Goal: Transaction & Acquisition: Book appointment/travel/reservation

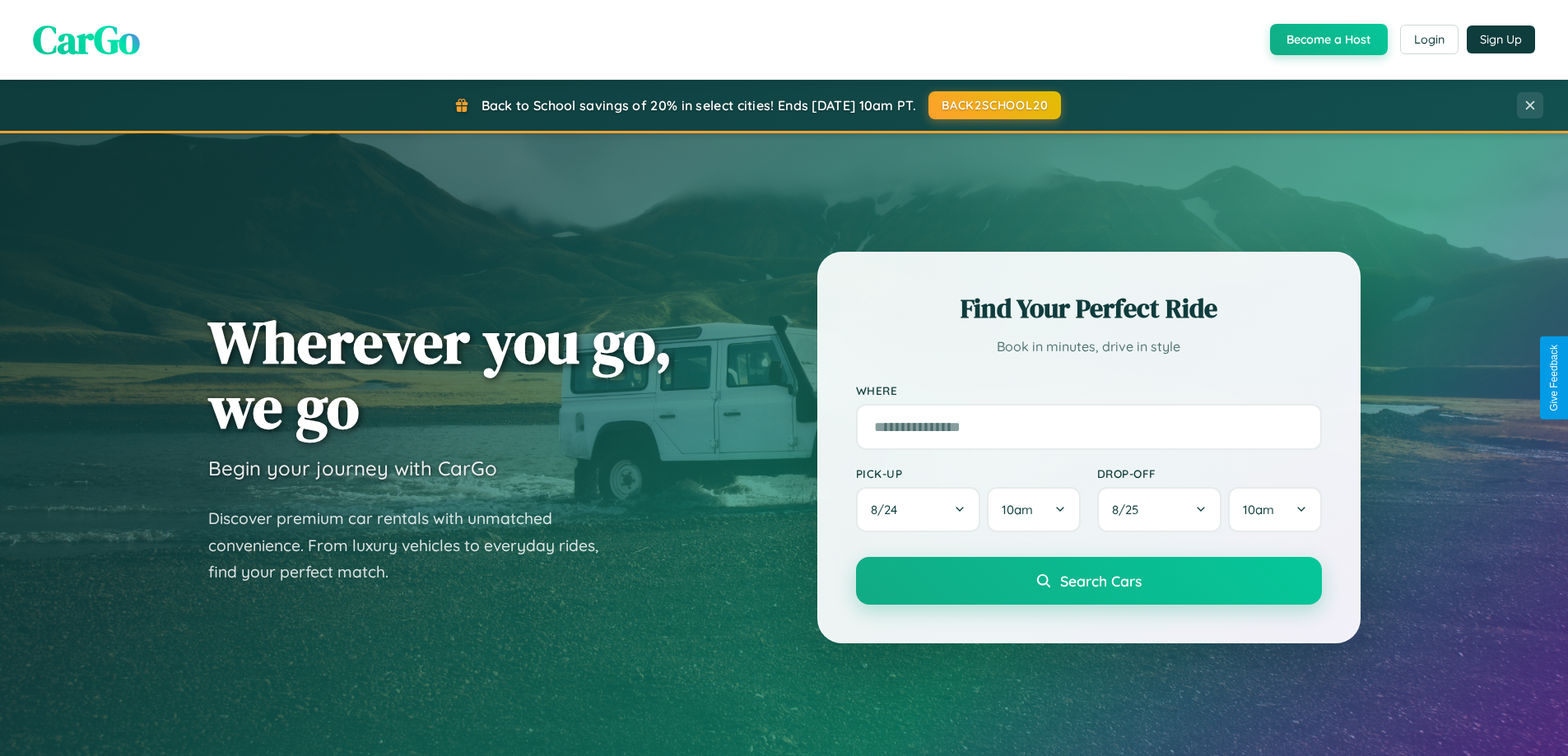
scroll to position [3166, 0]
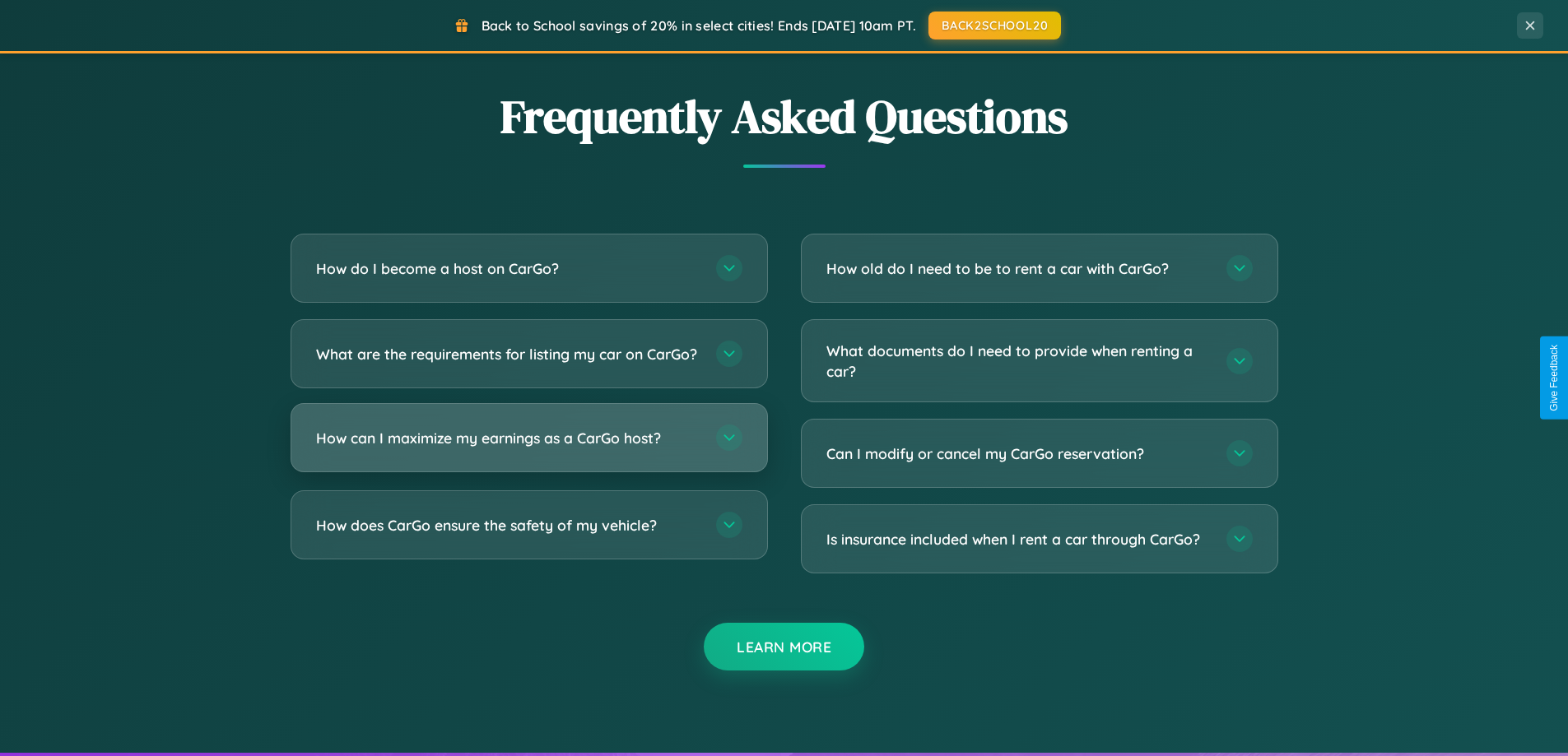
click at [529, 448] on h3 "How can I maximize my earnings as a CarGo host?" at bounding box center [507, 437] width 384 height 21
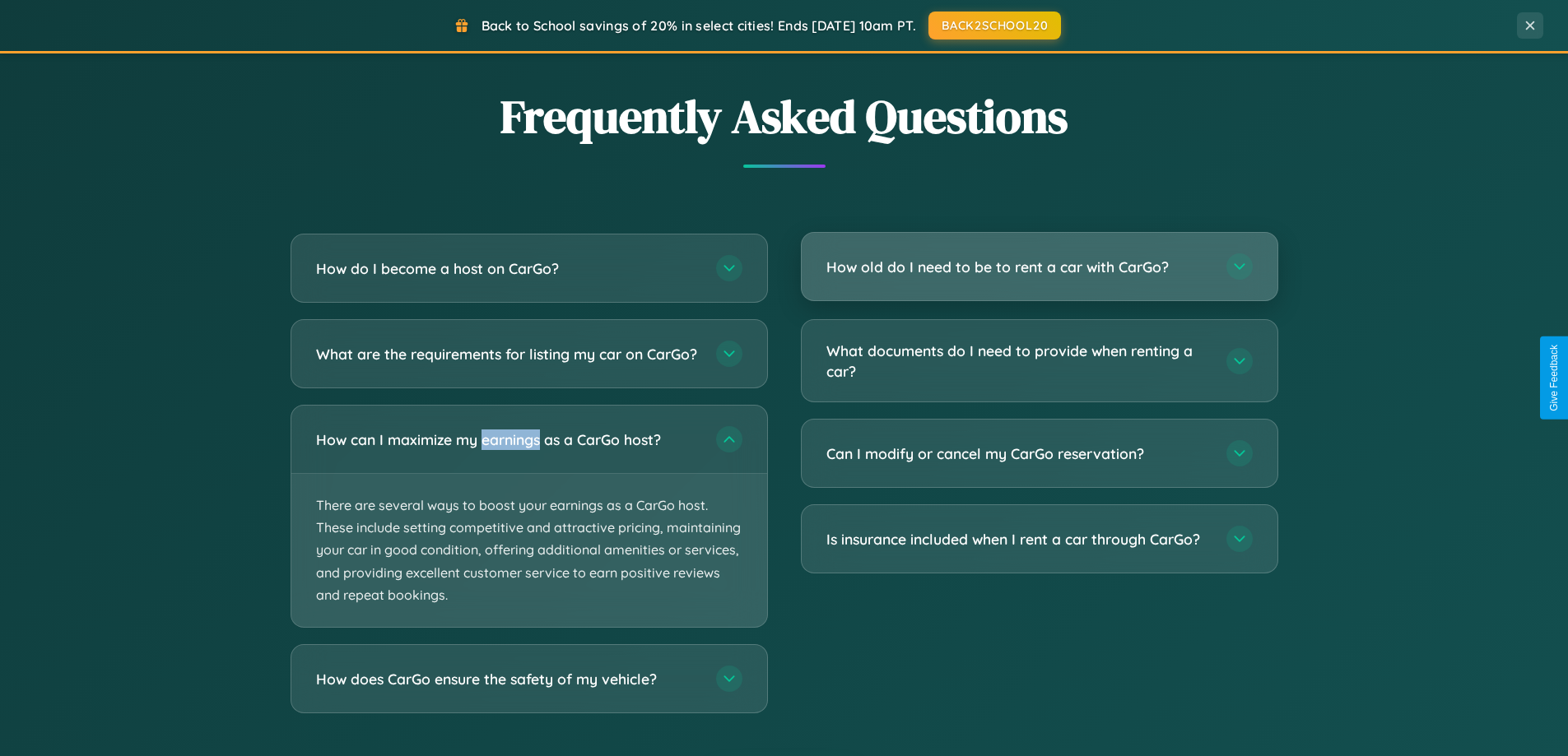
click at [1039, 268] on h3 "How old do I need to be to rent a car with CarGo?" at bounding box center [1018, 267] width 384 height 21
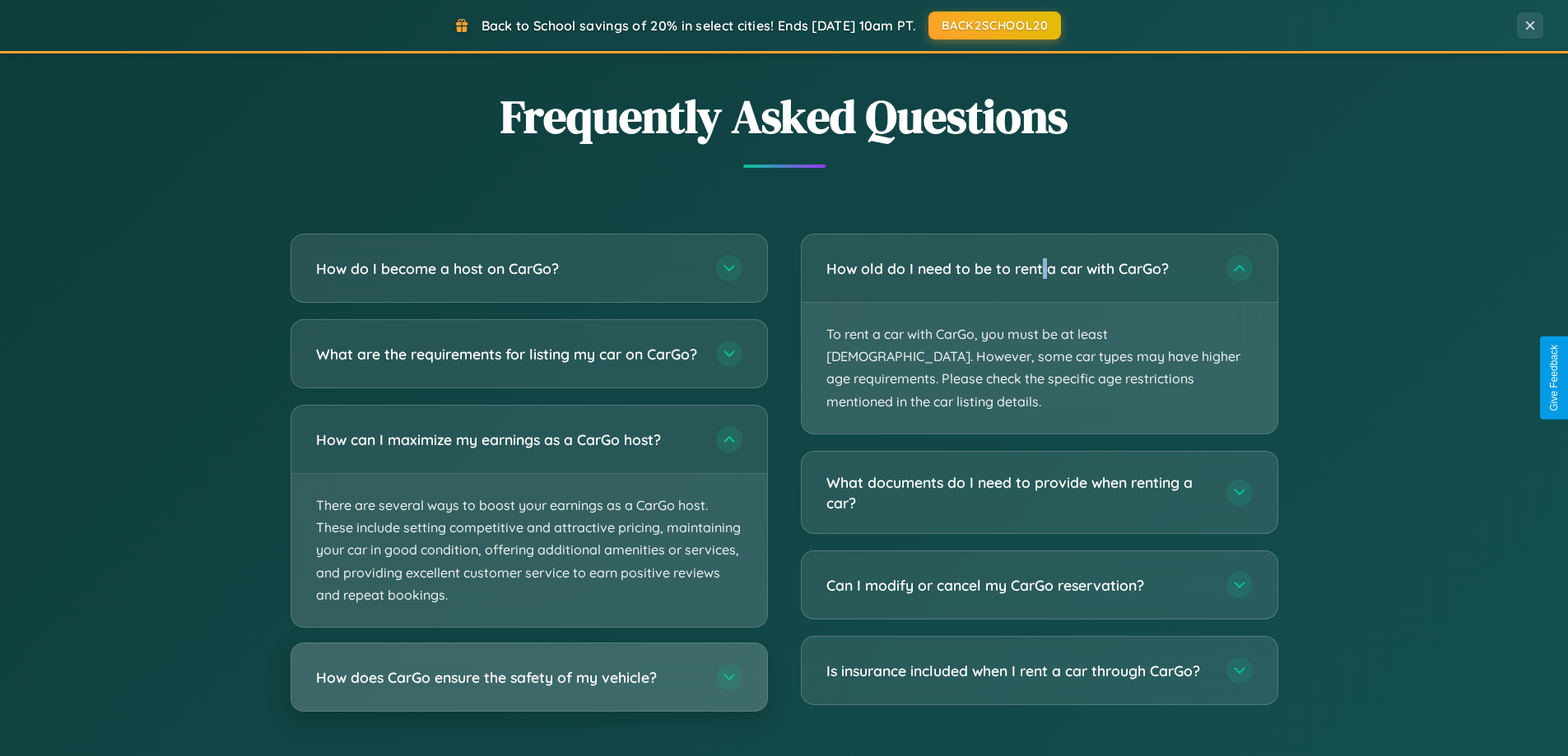
click at [529, 688] on h3 "How does CarGo ensure the safety of my vehicle?" at bounding box center [507, 677] width 384 height 21
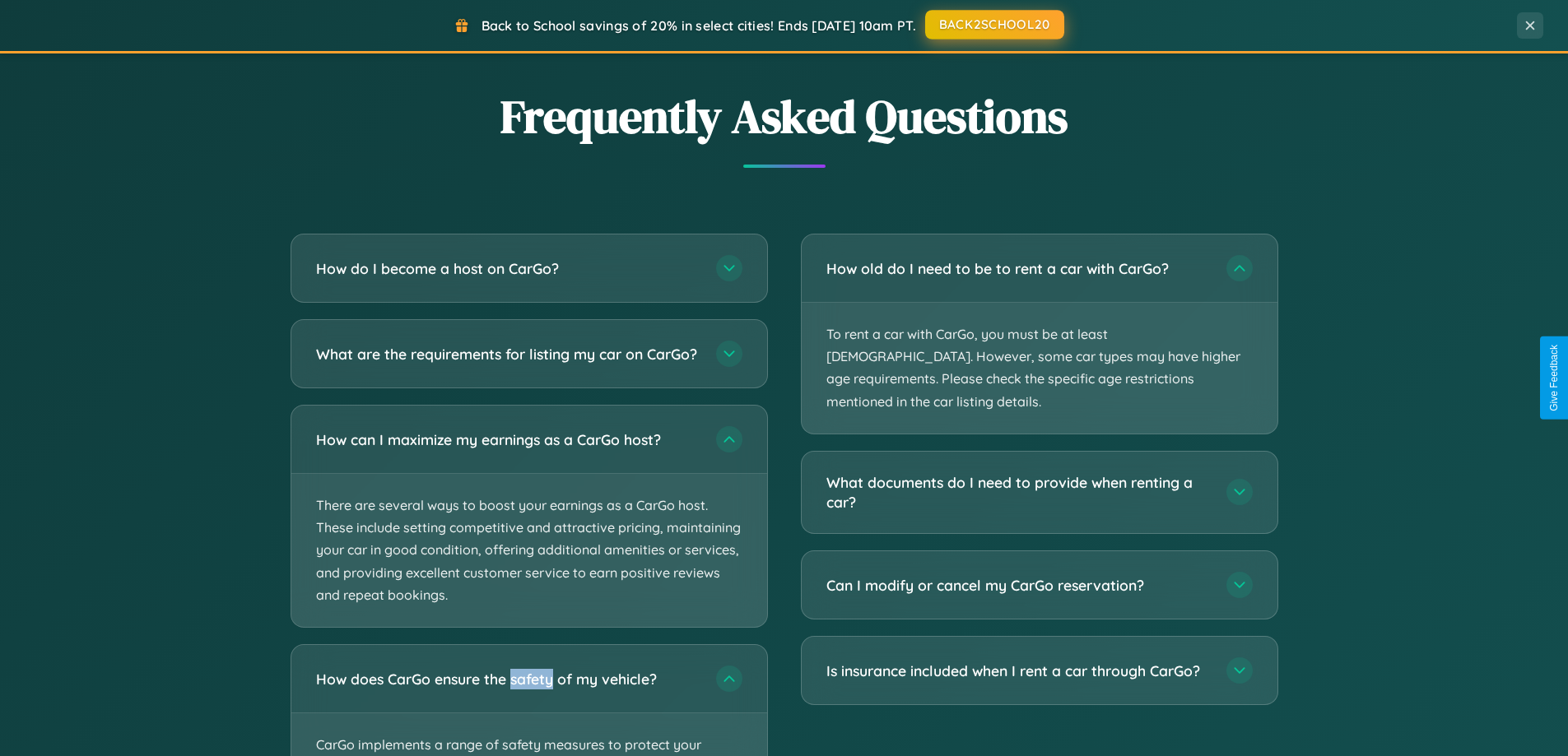
click at [993, 26] on button "BACK2SCHOOL20" at bounding box center [994, 24] width 139 height 30
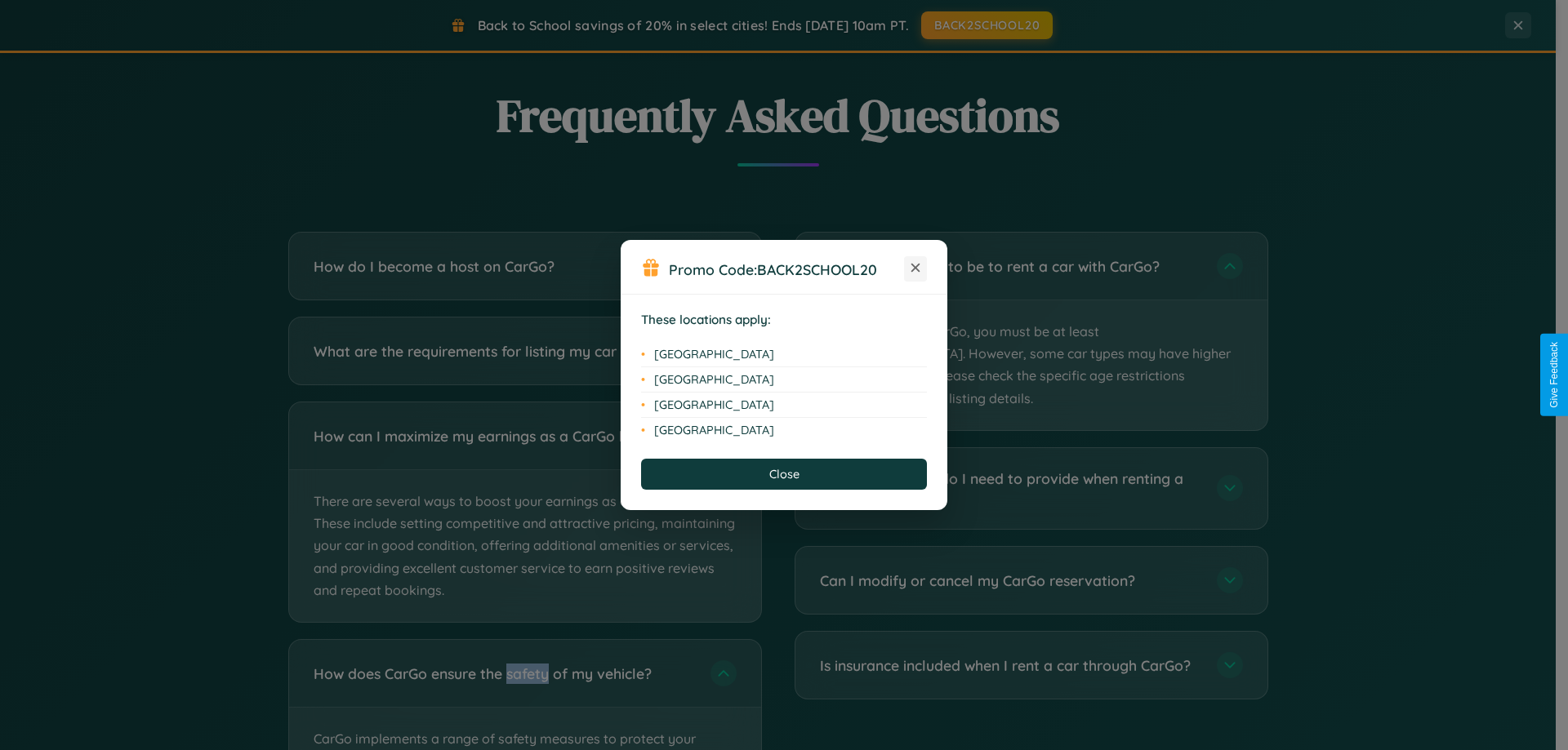
click at [915, 269] on icon at bounding box center [915, 268] width 9 height 9
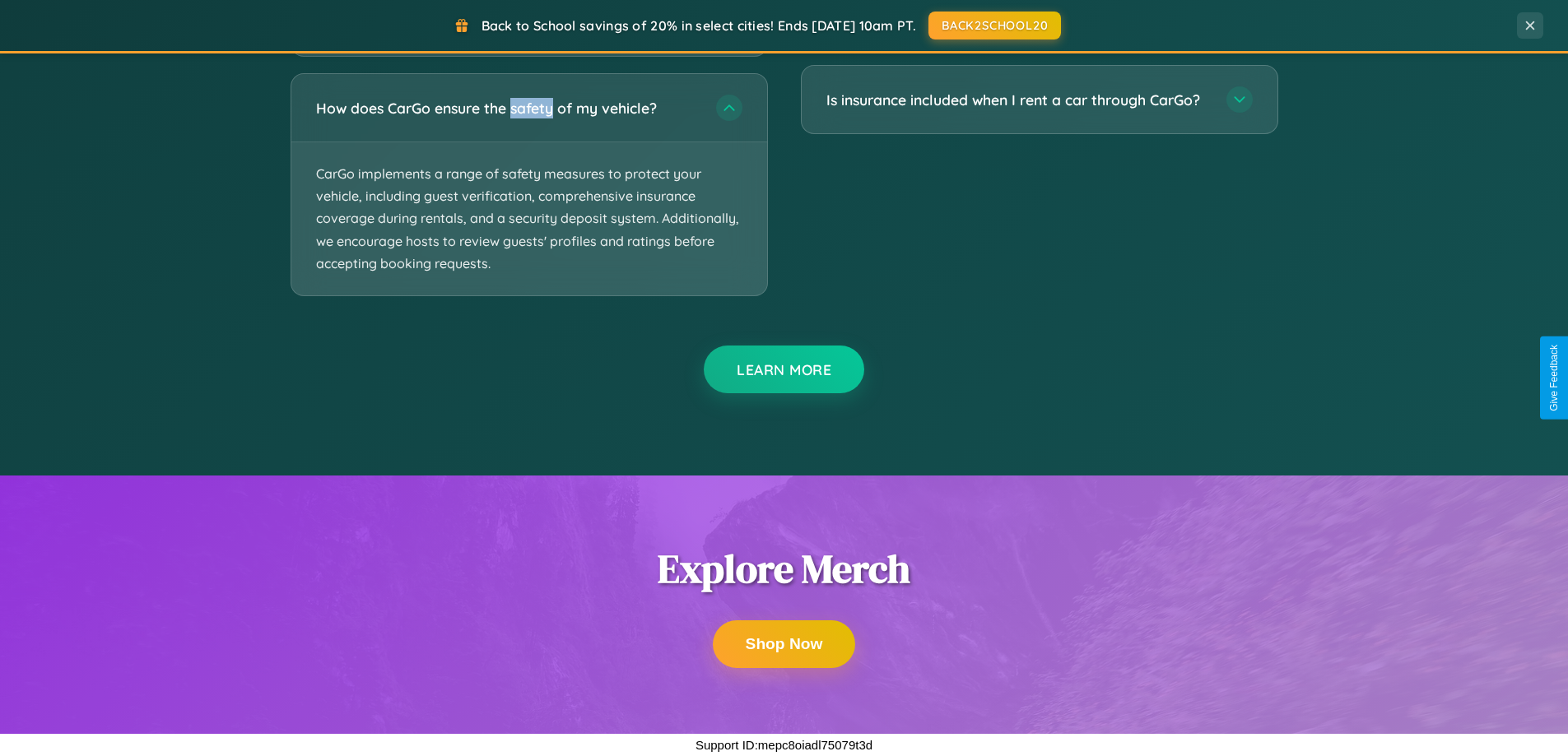
scroll to position [2995, 0]
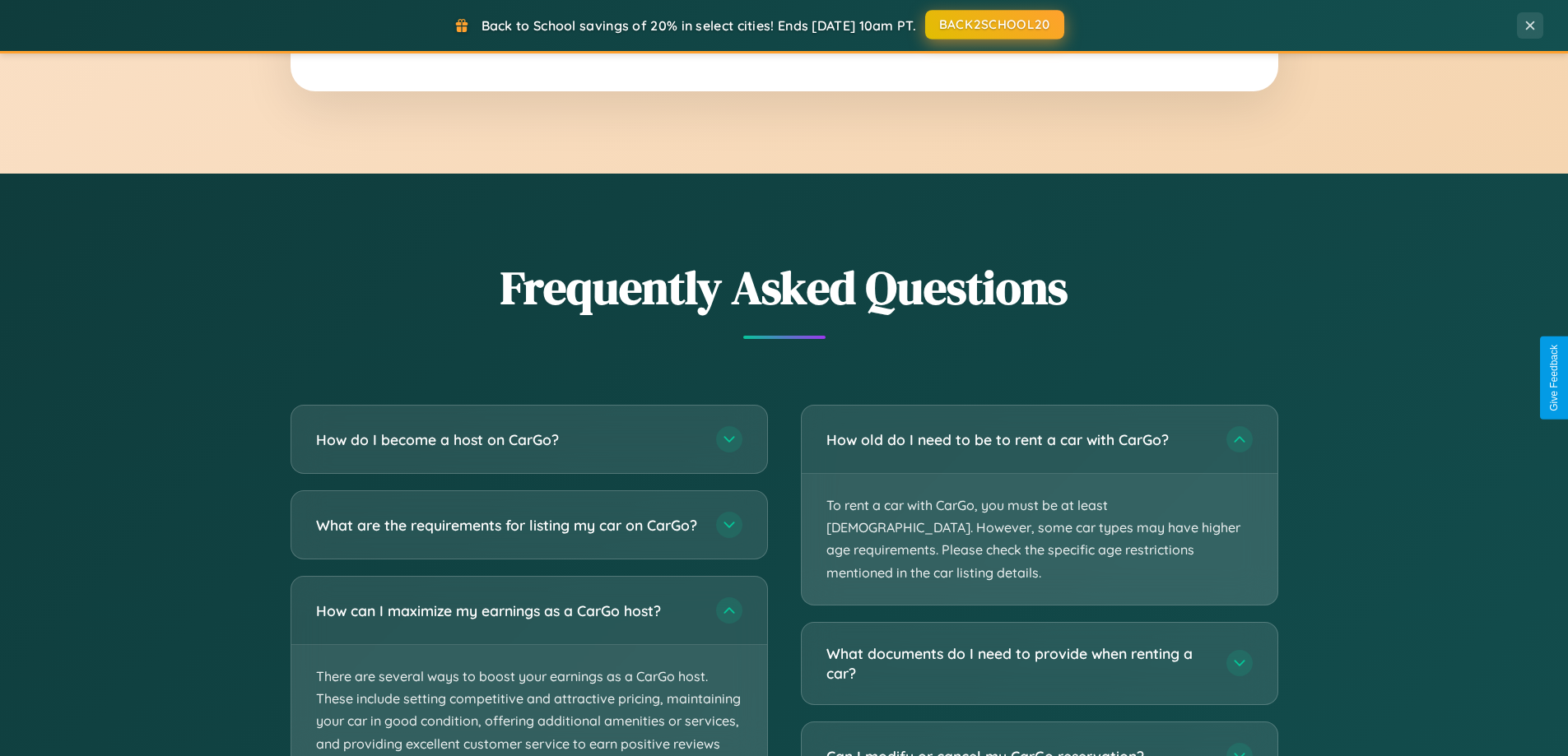
click at [993, 25] on button "BACK2SCHOOL20" at bounding box center [994, 24] width 139 height 30
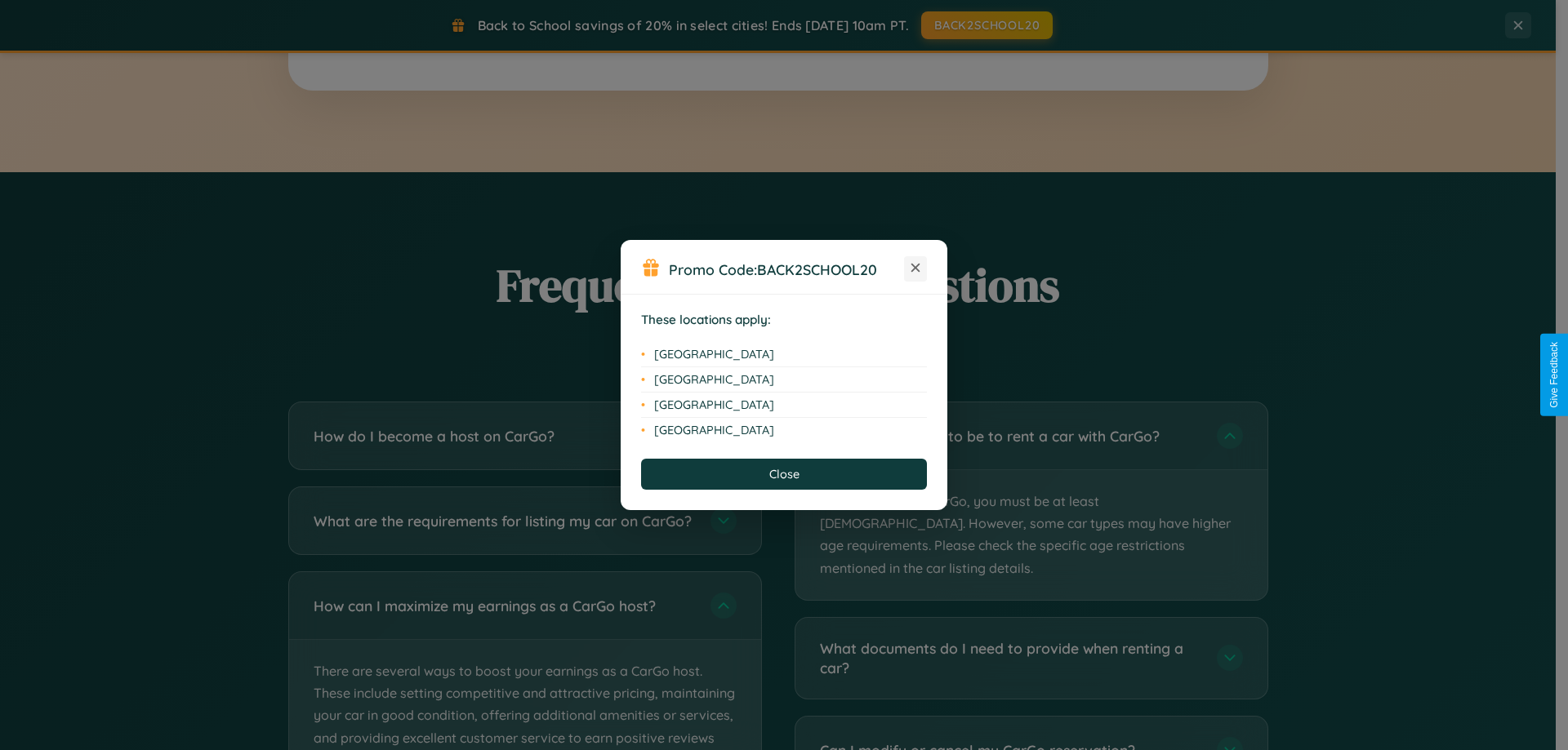
click at [915, 269] on icon at bounding box center [915, 268] width 9 height 9
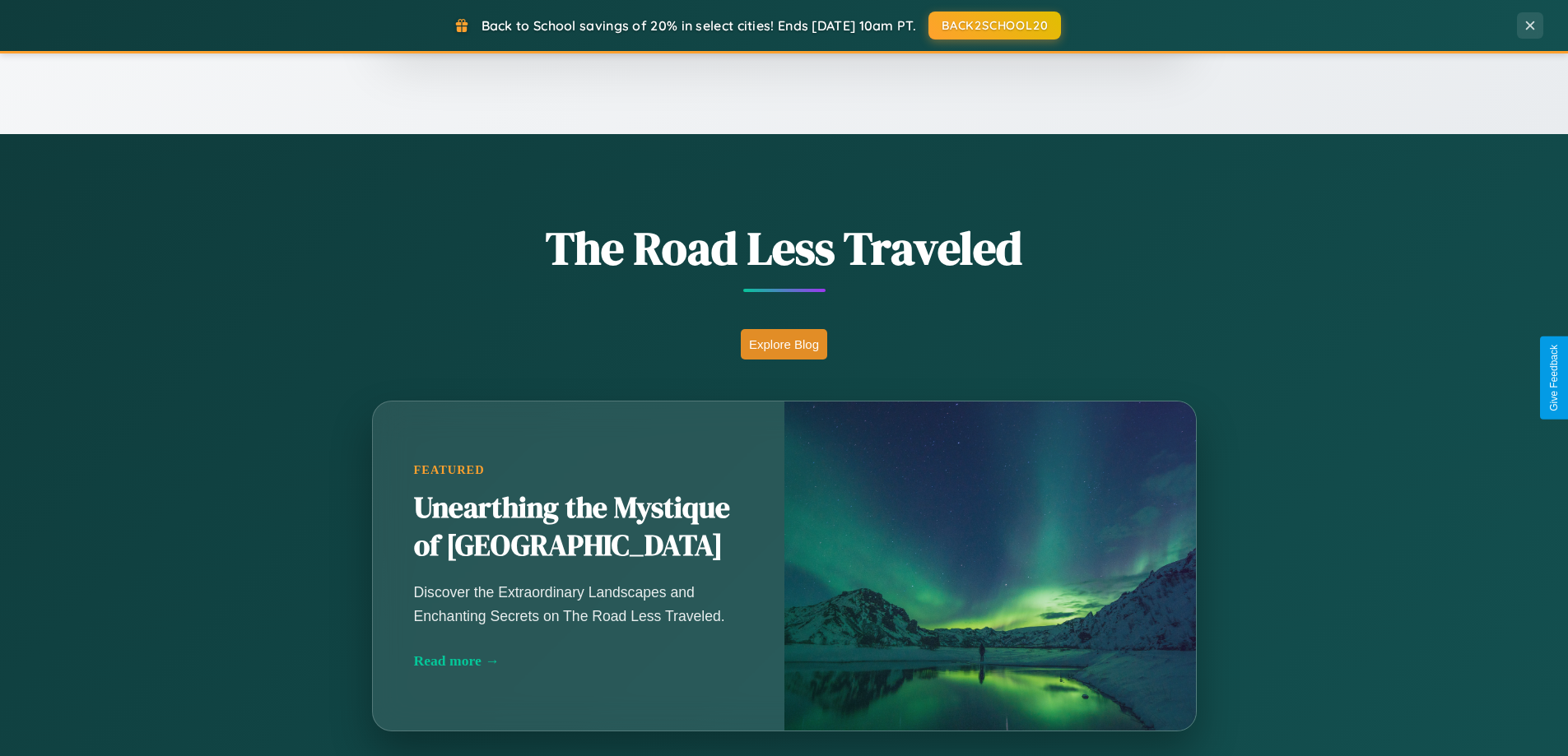
scroll to position [709, 0]
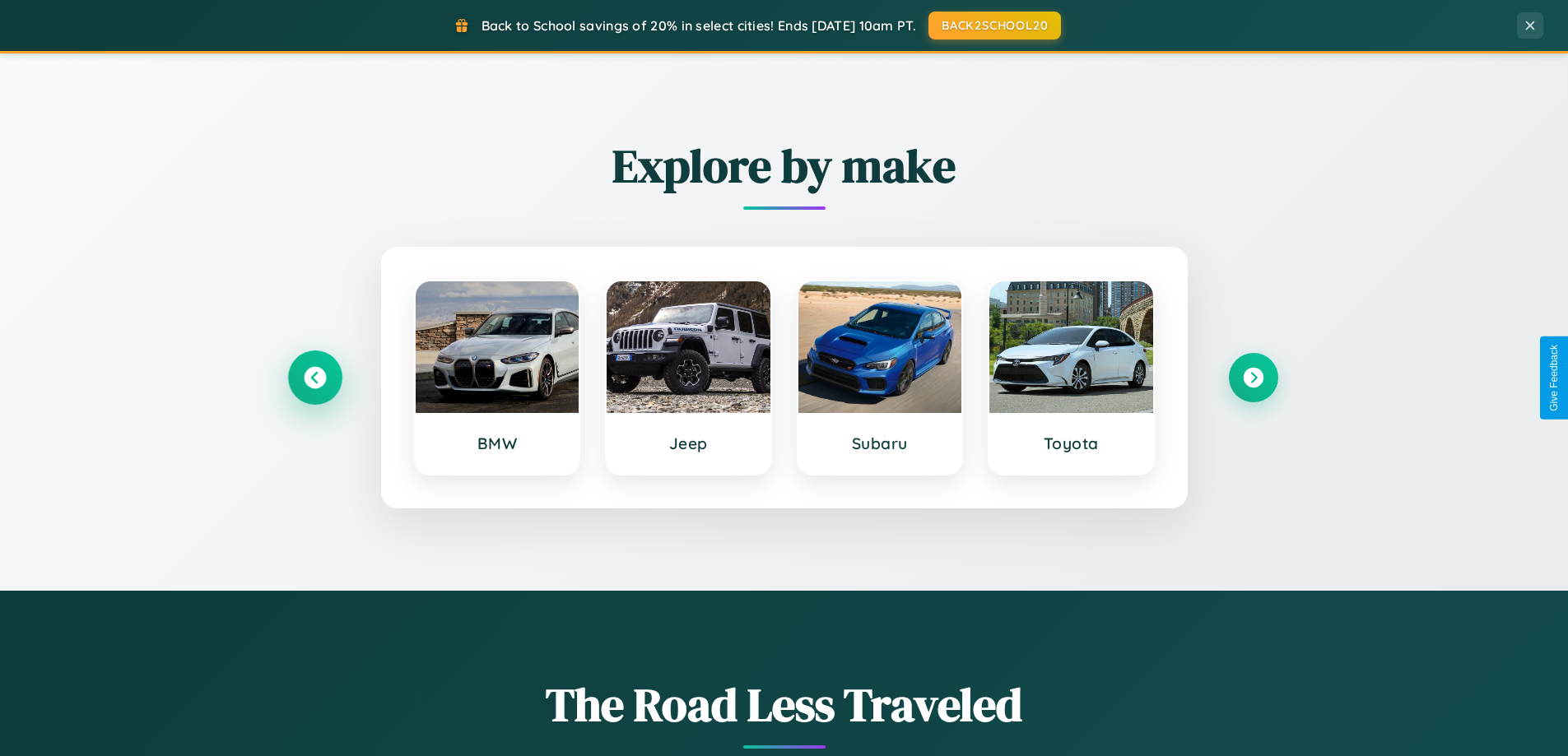
click at [314, 378] on icon at bounding box center [314, 378] width 22 height 22
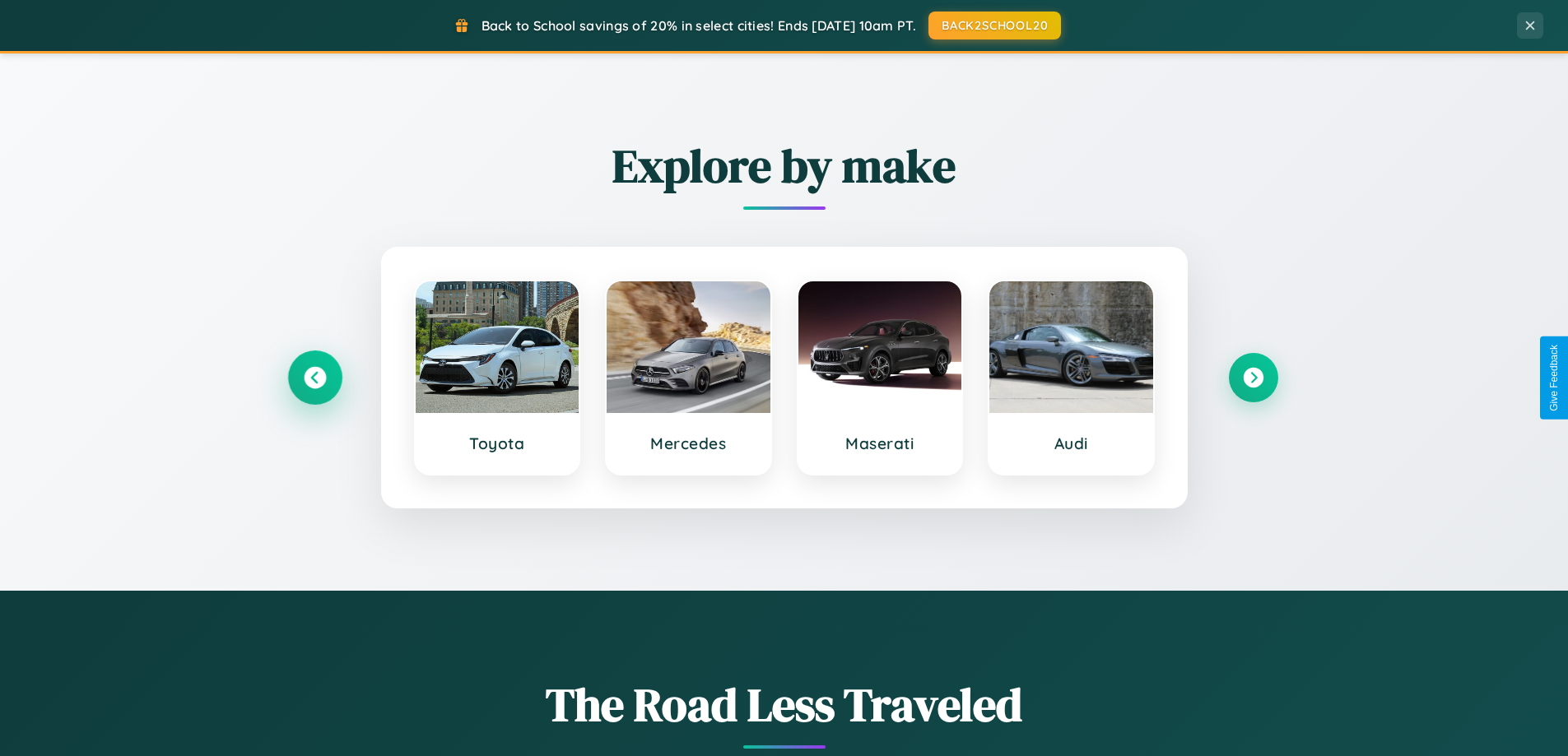
click at [314, 378] on icon at bounding box center [314, 378] width 22 height 22
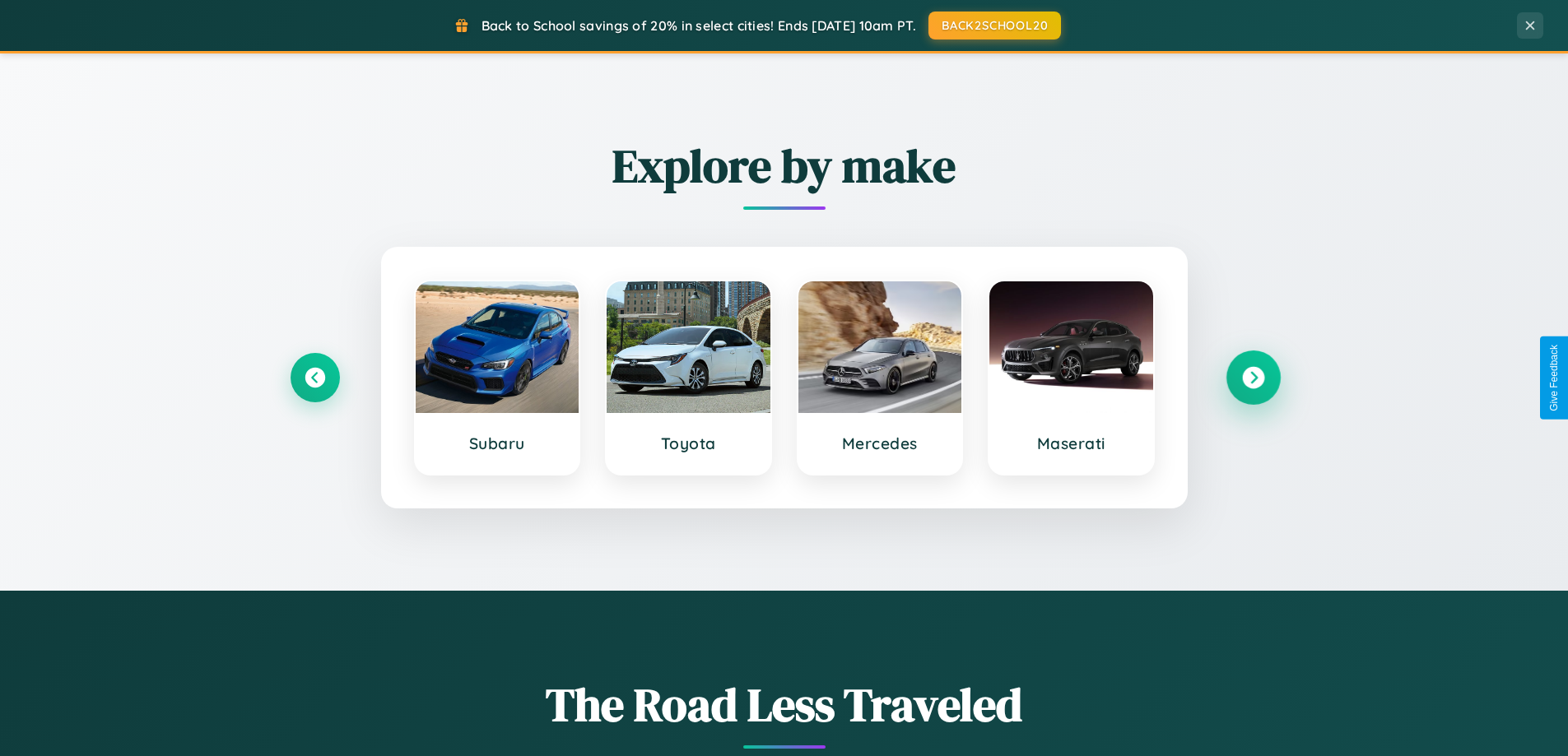
click at [1253, 378] on icon at bounding box center [1253, 378] width 22 height 22
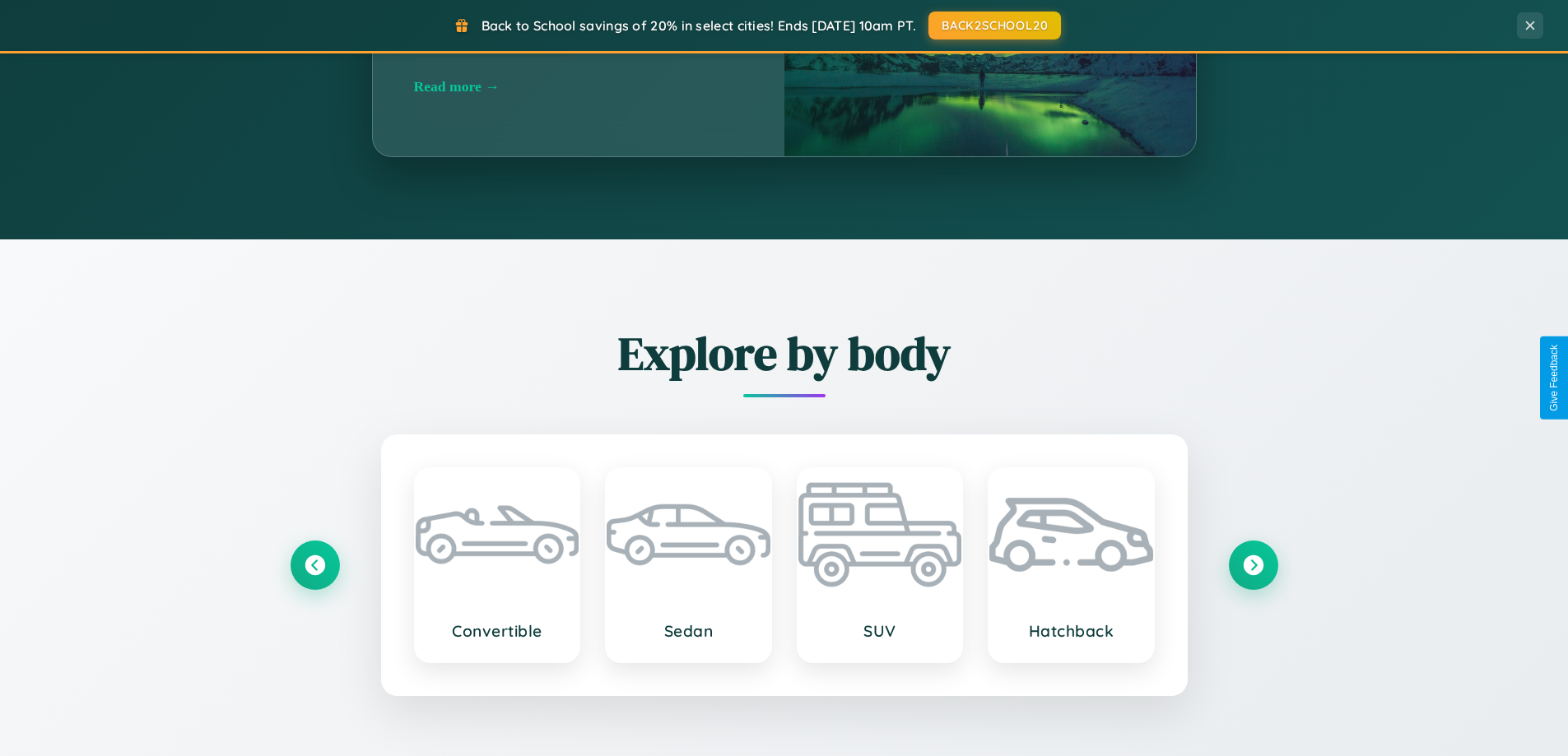
scroll to position [1928, 0]
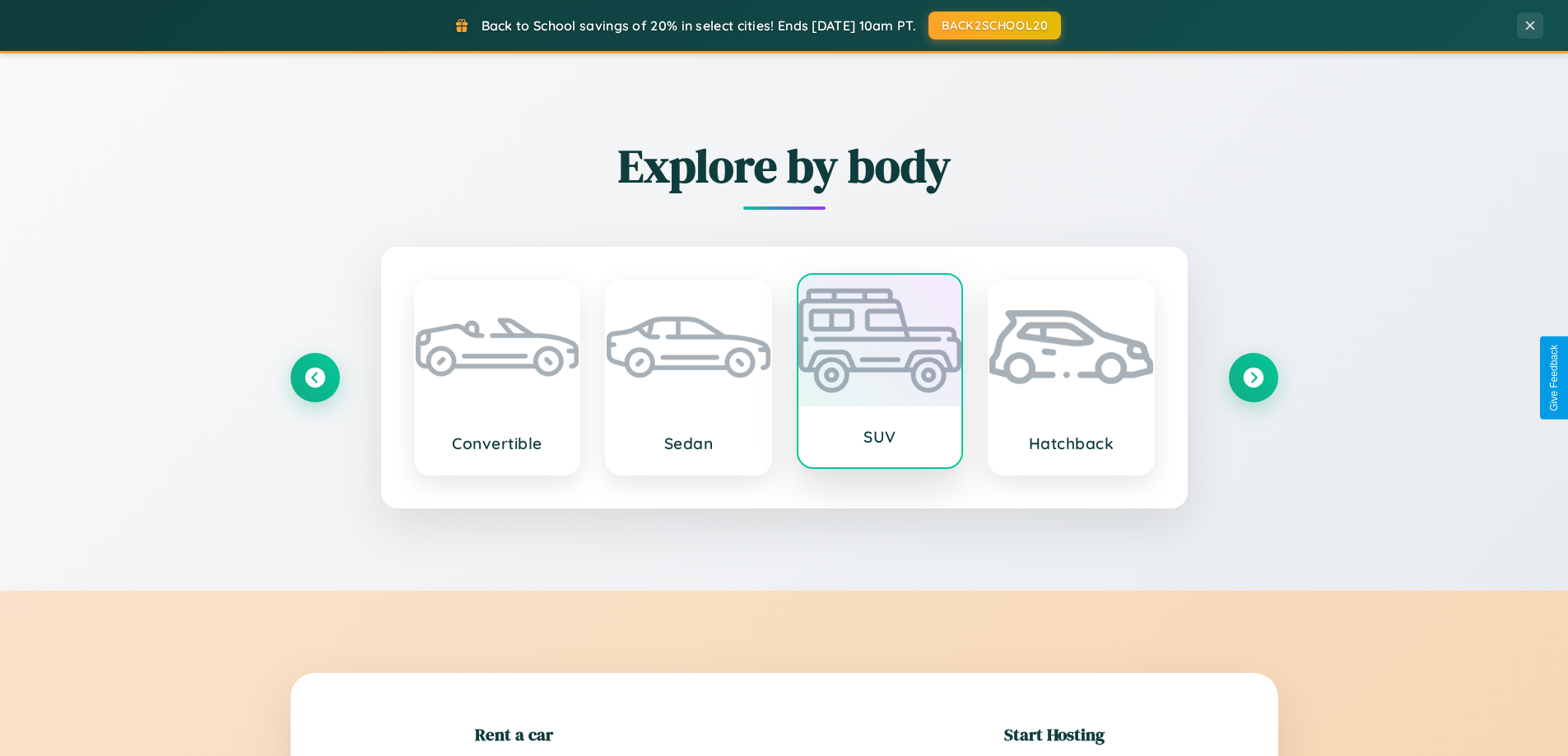
click at [879, 375] on div at bounding box center [880, 340] width 164 height 132
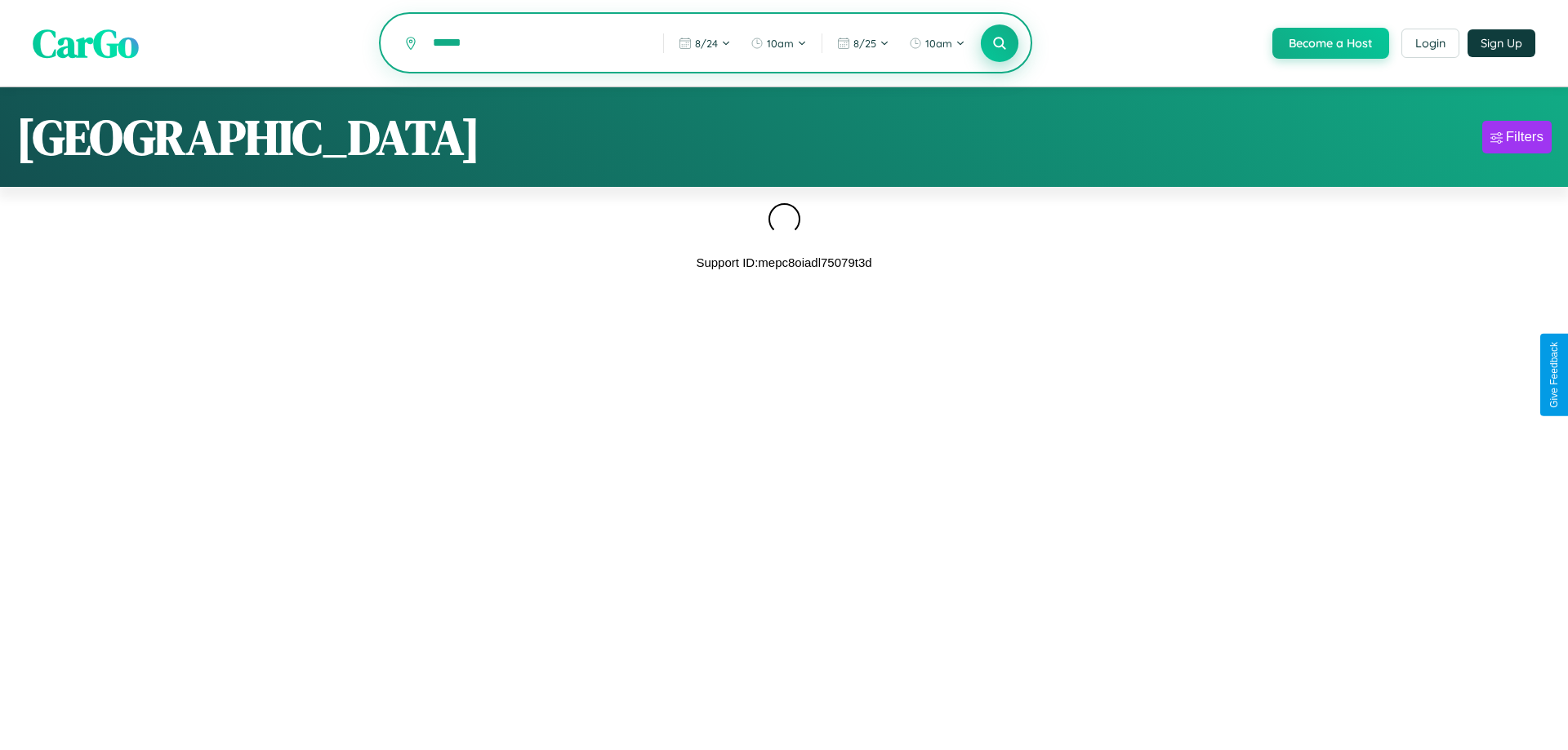
type input "******"
click at [998, 44] on icon at bounding box center [999, 43] width 15 height 15
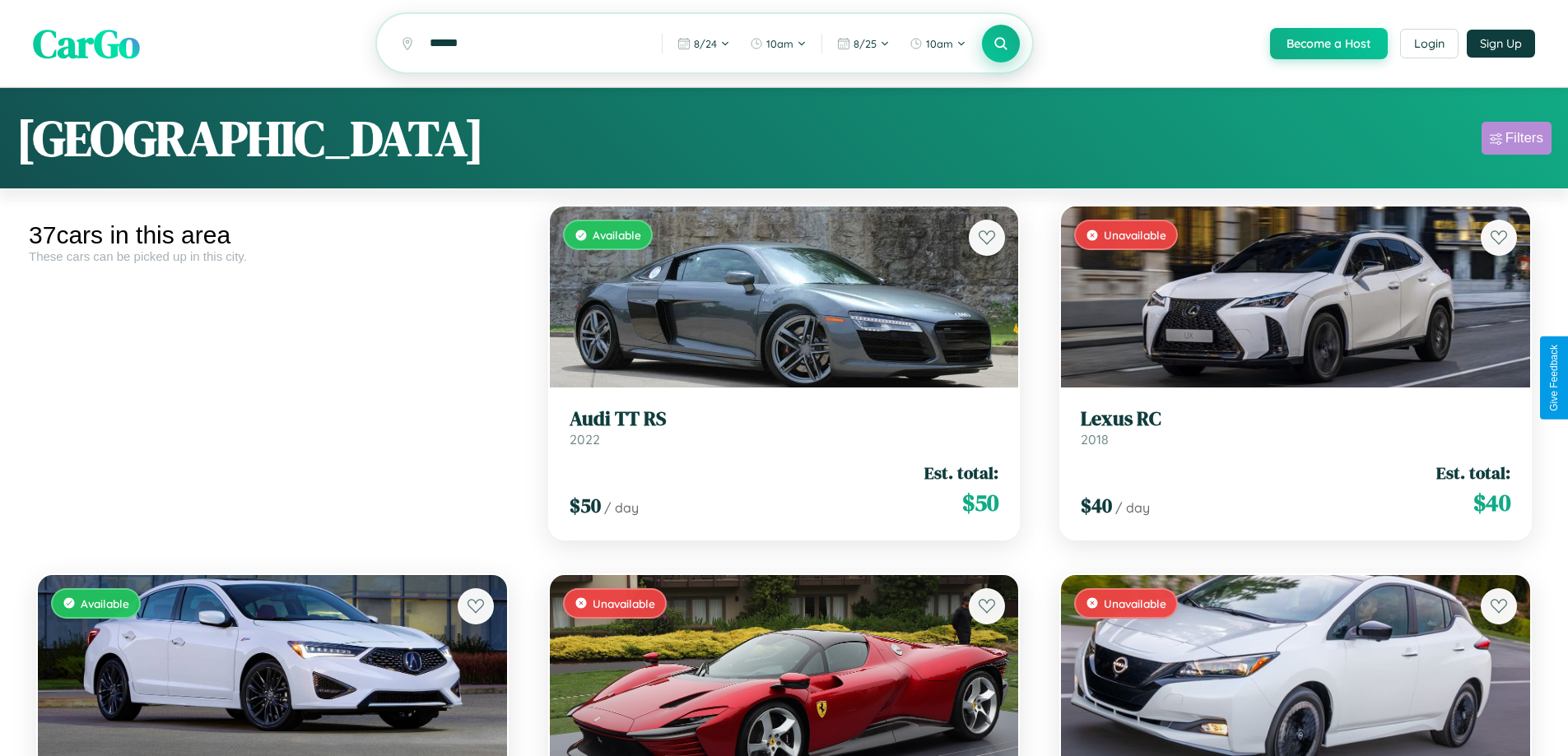
click at [1516, 140] on div "Filters" at bounding box center [1524, 138] width 38 height 16
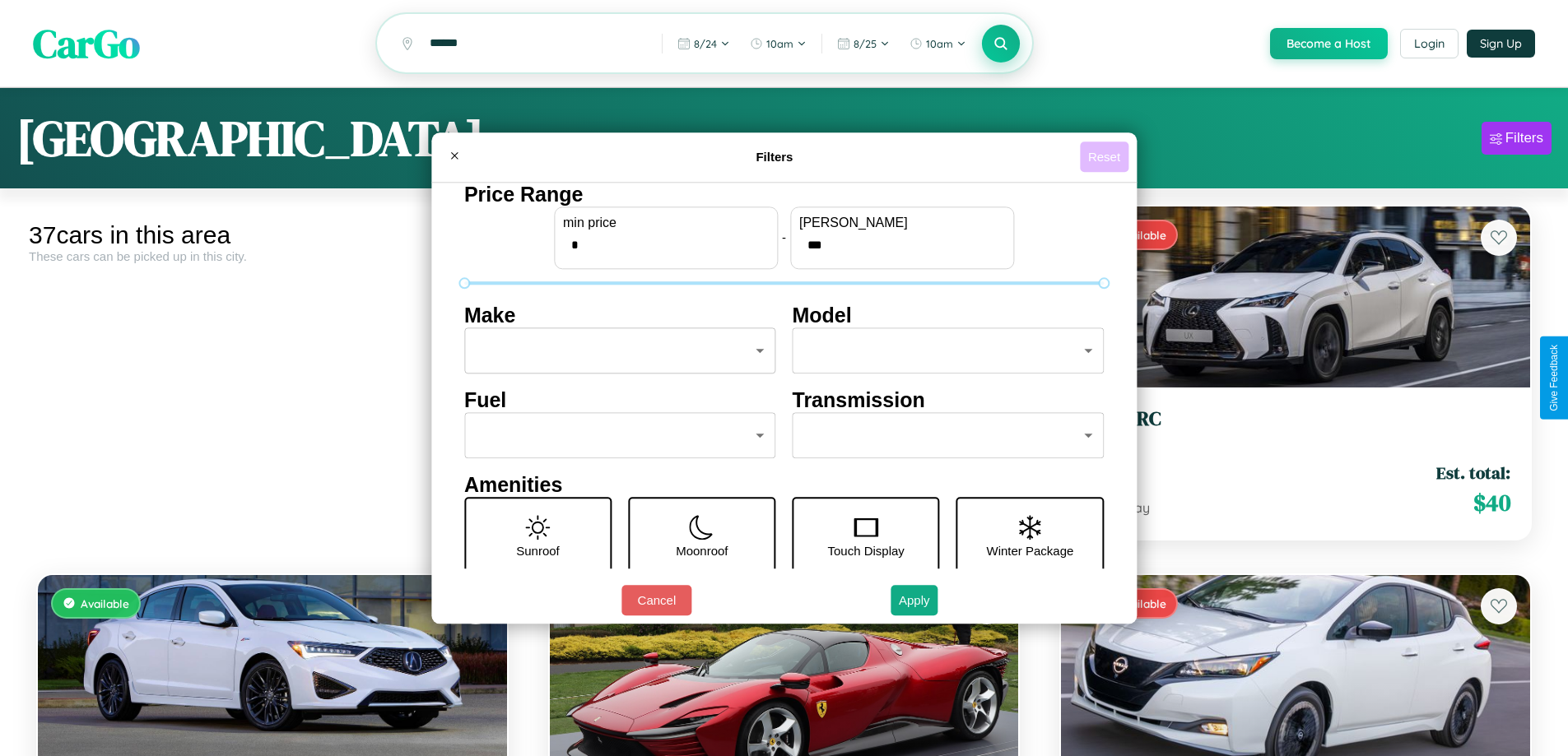
click at [1106, 157] on button "Reset" at bounding box center [1104, 157] width 48 height 30
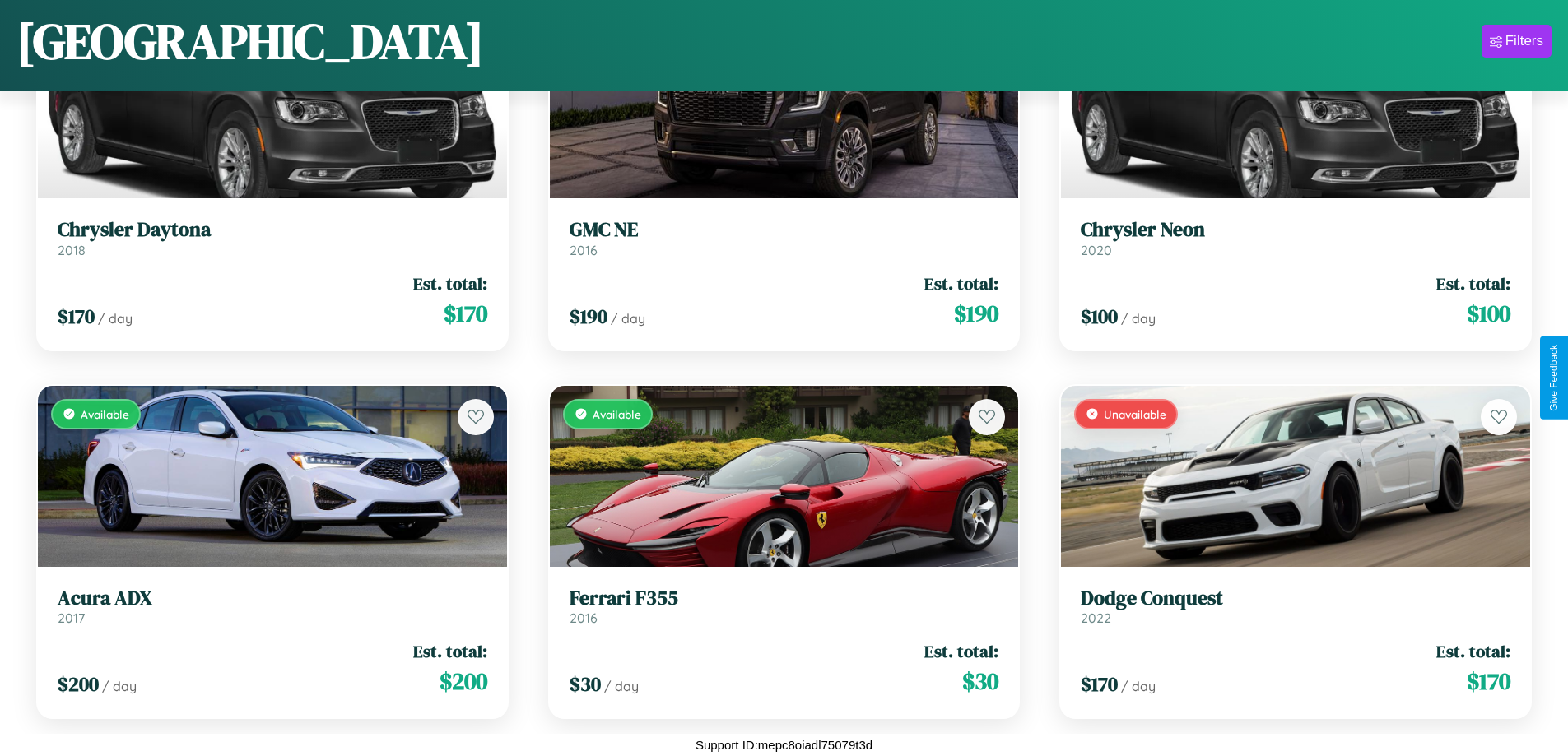
scroll to position [600, 0]
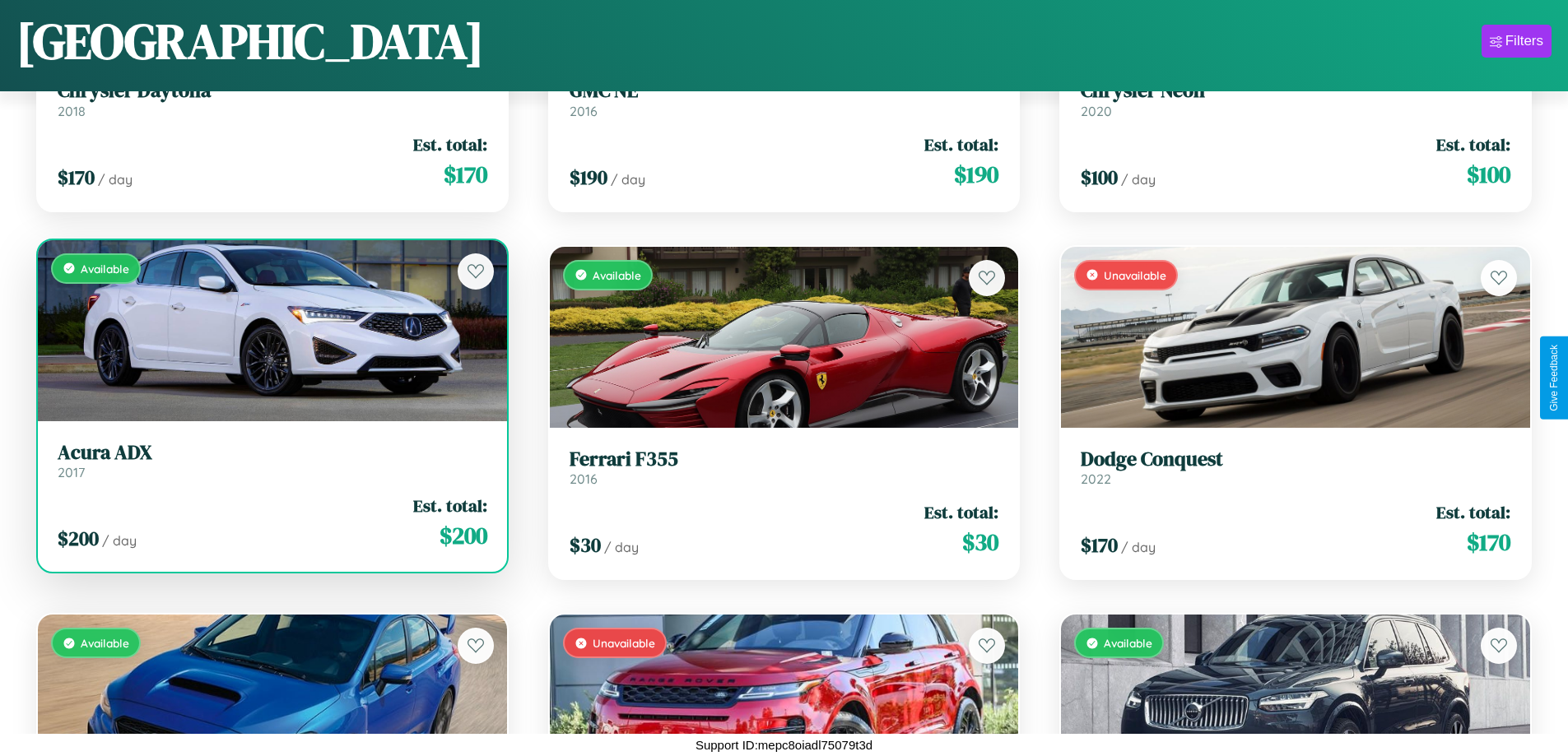
click at [270, 467] on link "Acura ADX 2017" at bounding box center [272, 461] width 430 height 40
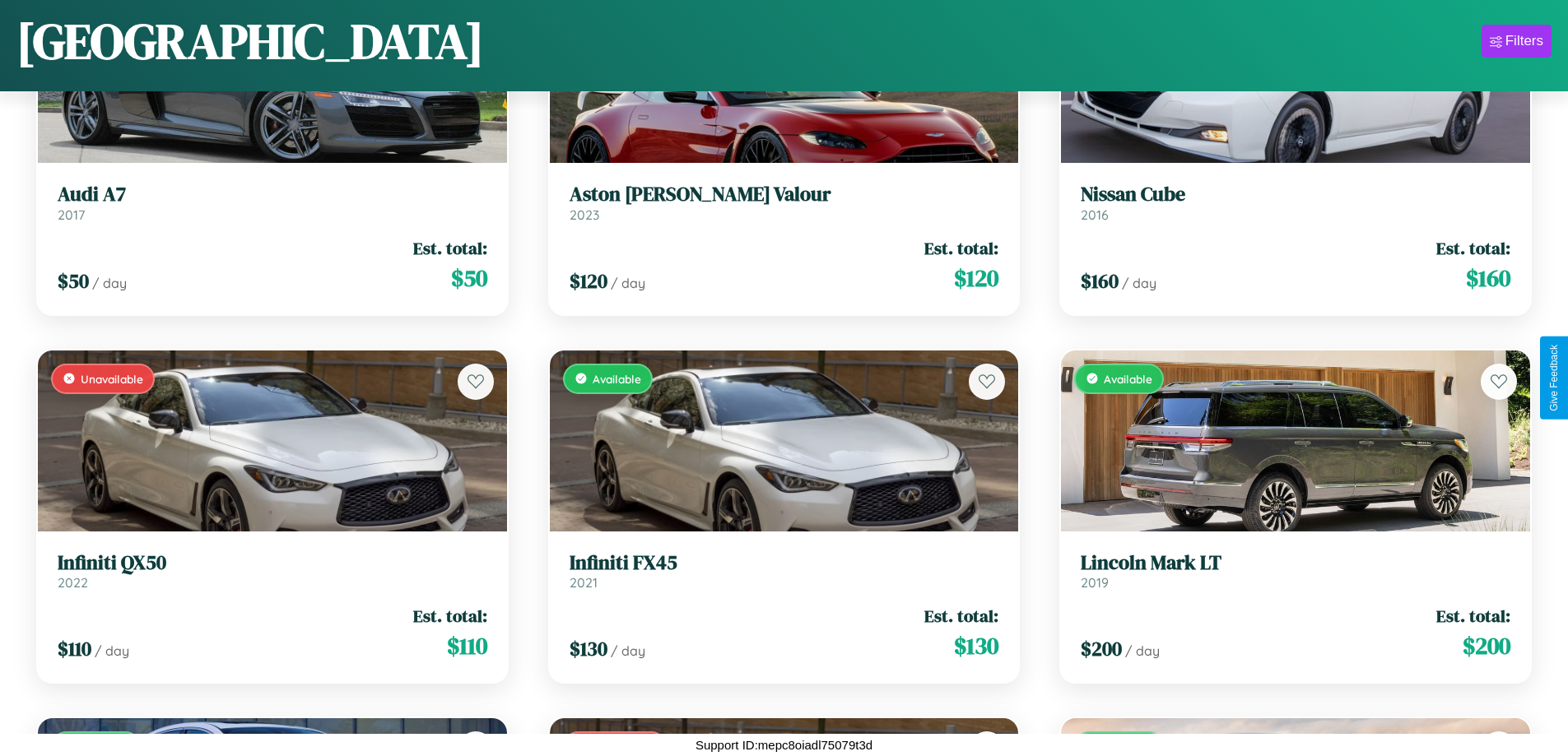
scroll to position [2442, 0]
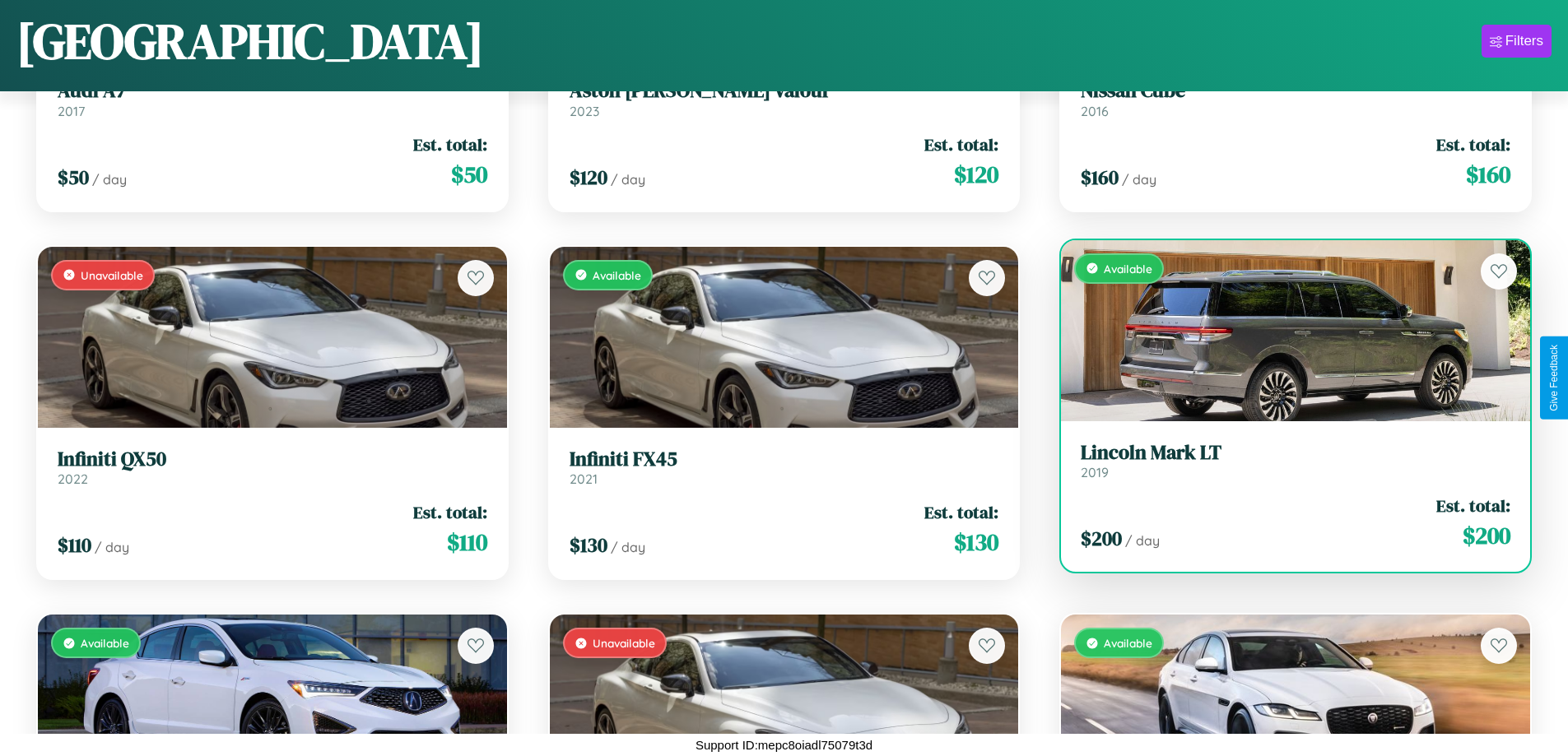
click at [1285, 460] on h3 "Lincoln Mark LT" at bounding box center [1296, 453] width 430 height 24
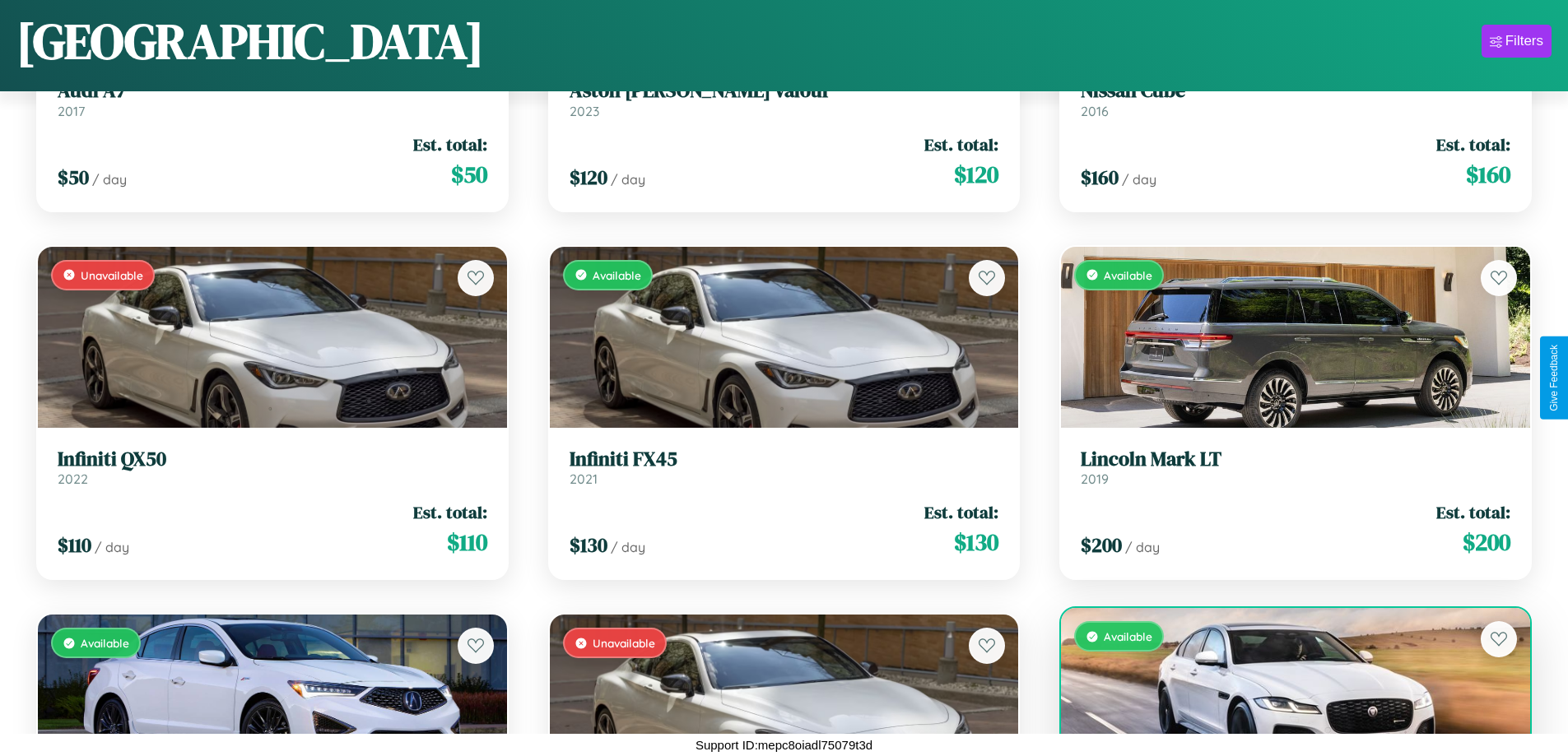
scroll to position [2811, 0]
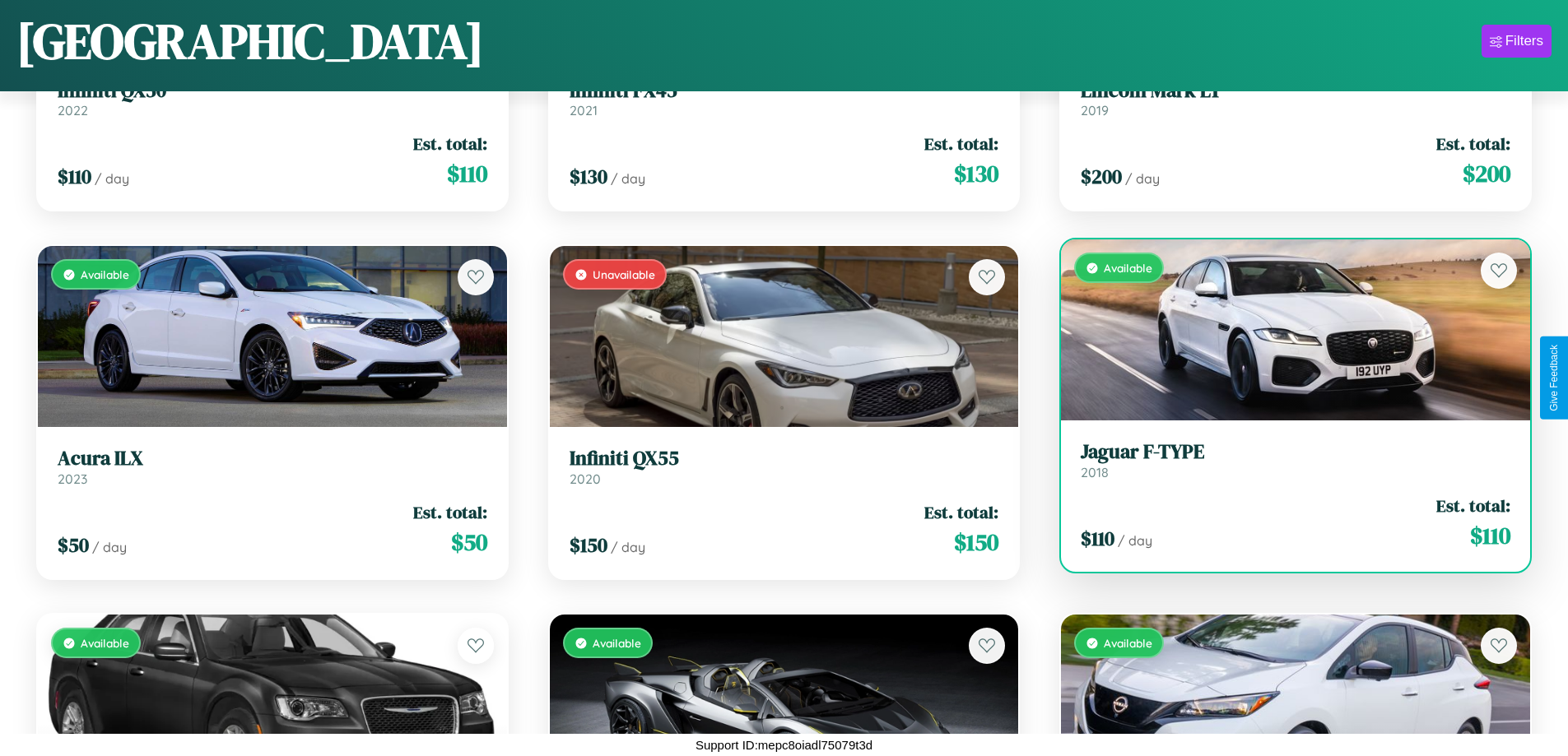
click at [1285, 467] on link "Jaguar F-TYPE 2018" at bounding box center [1296, 460] width 430 height 40
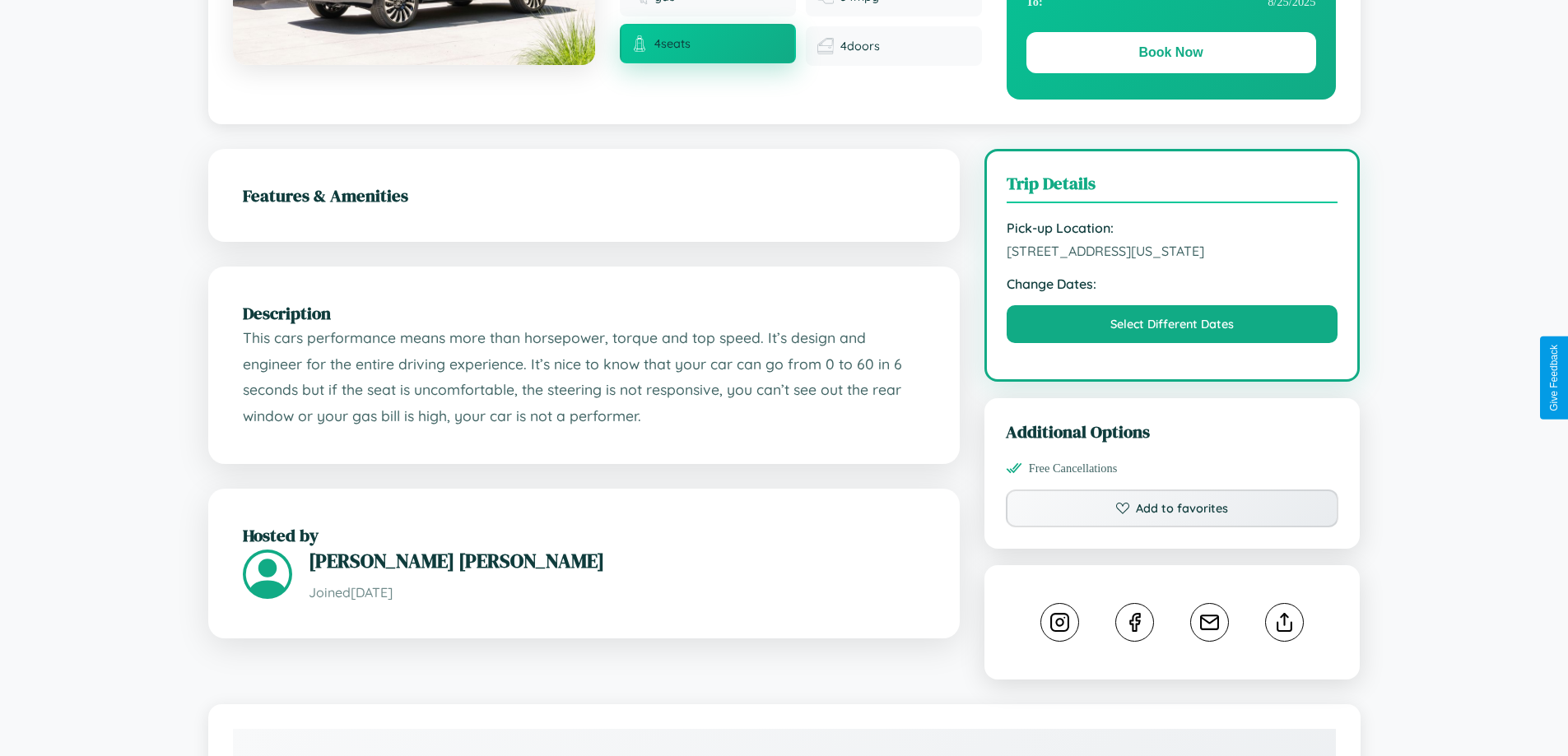
scroll to position [295, 0]
